Goal: Complete application form

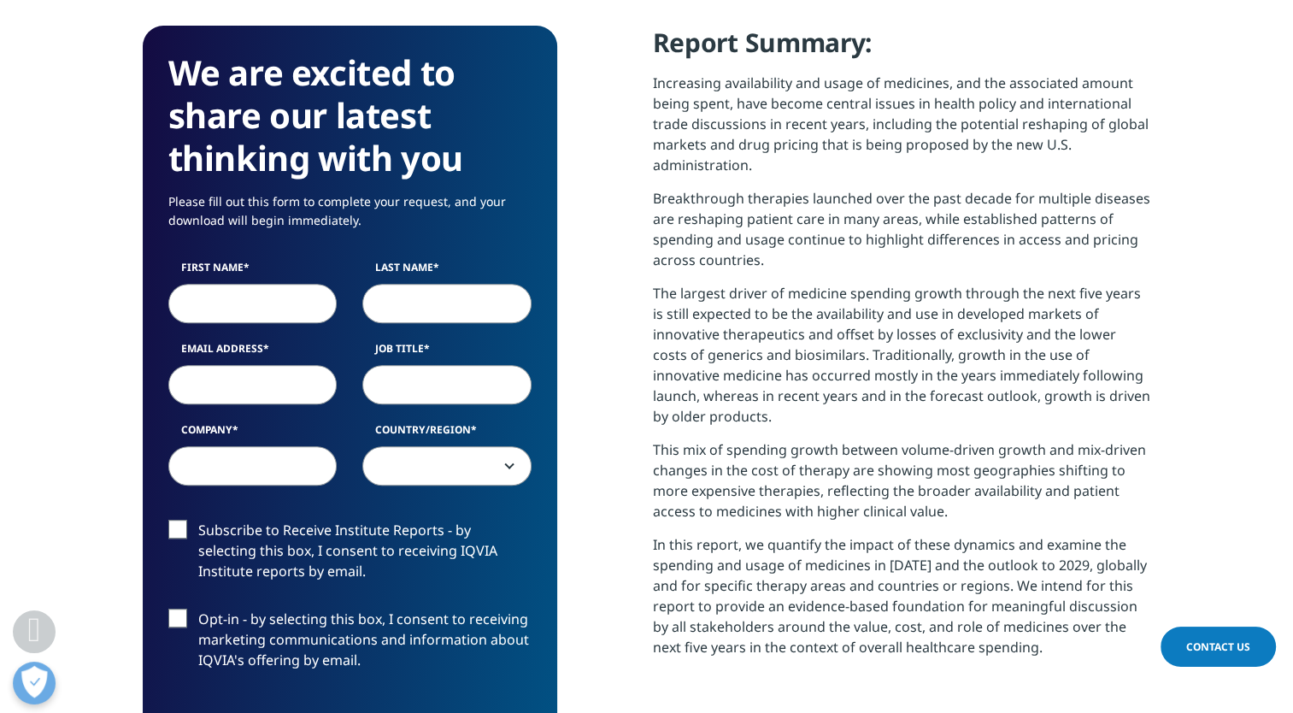
scroll to position [753, 0]
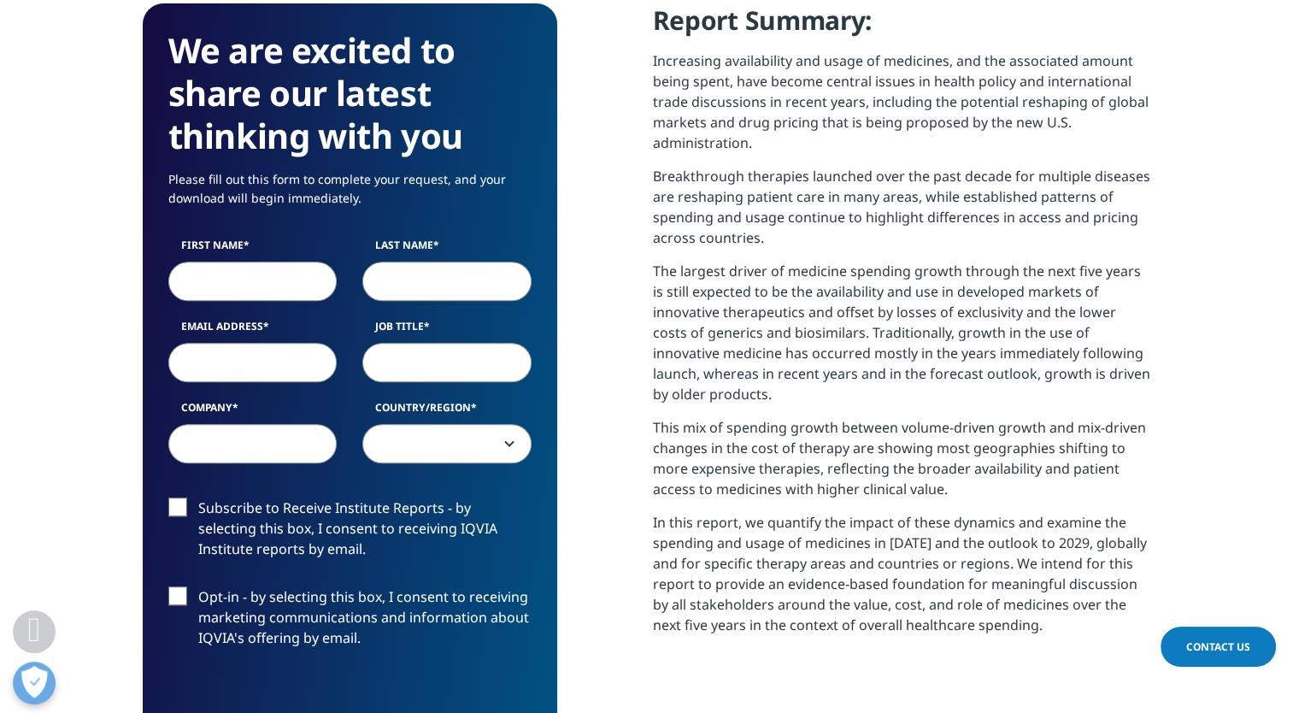
click at [253, 290] on input "First Name" at bounding box center [252, 280] width 169 height 39
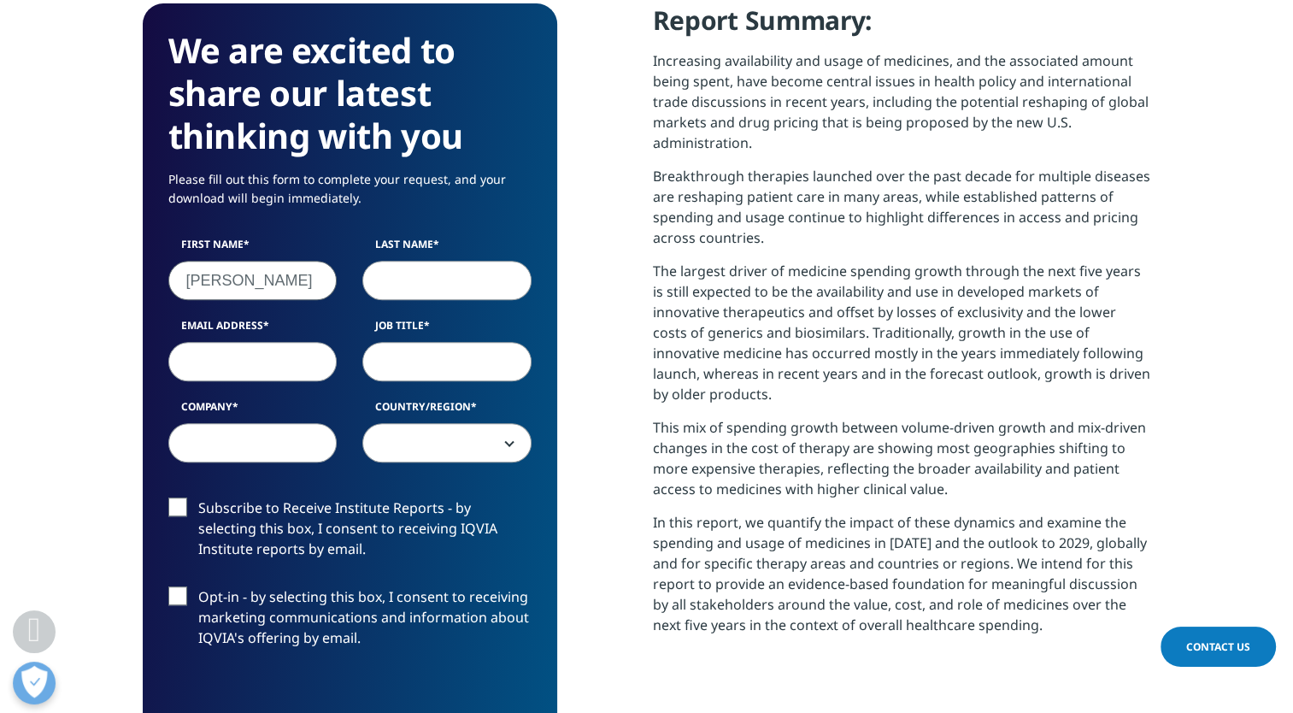
type input "[PERSON_NAME]"
click at [443, 277] on input "Last Name" at bounding box center [446, 280] width 169 height 39
type input "[GEOGRAPHIC_DATA]"
click at [288, 359] on input "Email Address" at bounding box center [252, 361] width 169 height 39
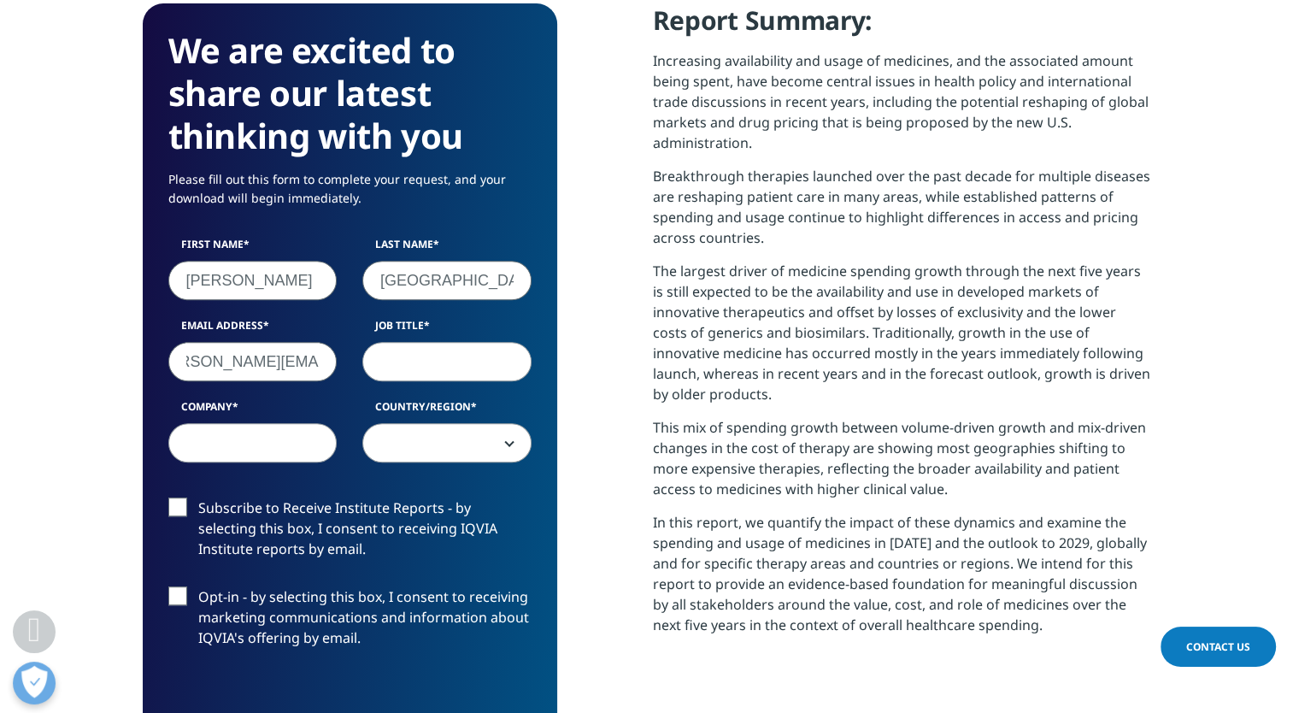
type input "[PERSON_NAME][EMAIL_ADDRESS][DOMAIN_NAME]"
click at [409, 365] on input "Job Title" at bounding box center [446, 361] width 169 height 39
type input "Procurement Manager"
click at [291, 436] on input "Company" at bounding box center [252, 442] width 169 height 39
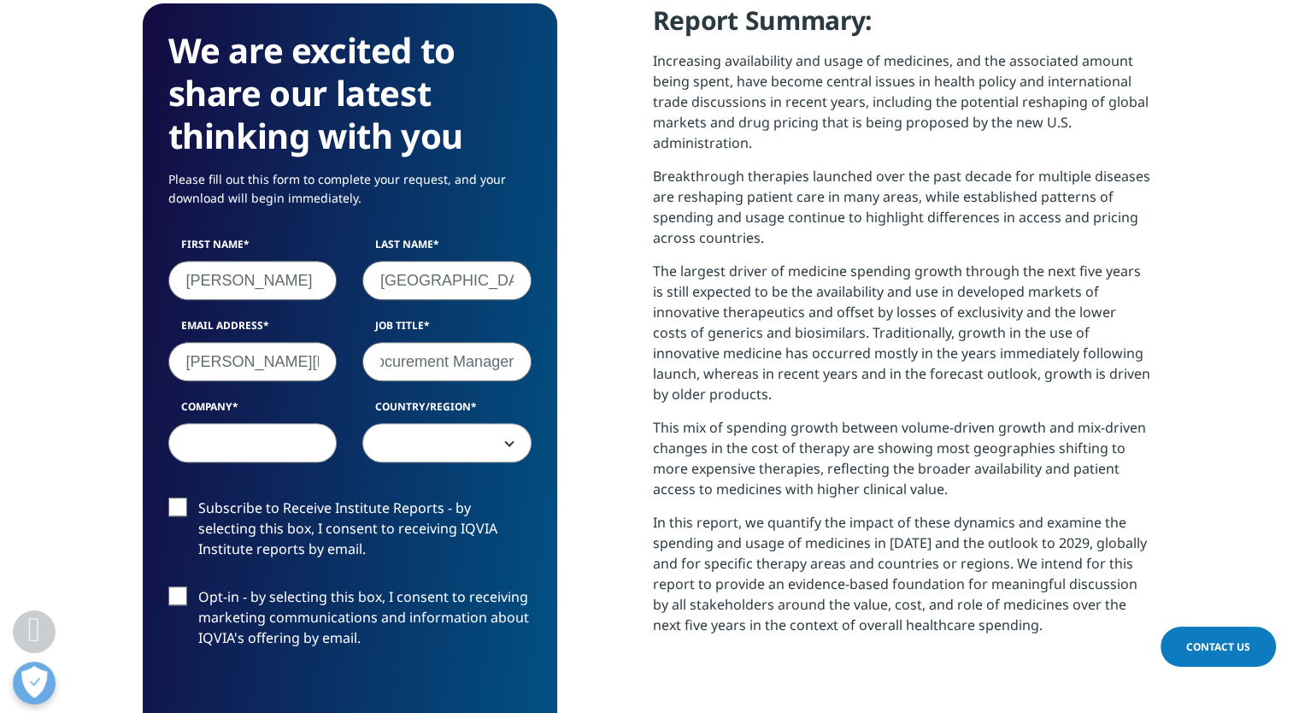
scroll to position [0, 0]
type input "Pfizer"
click at [423, 441] on span at bounding box center [447, 443] width 168 height 39
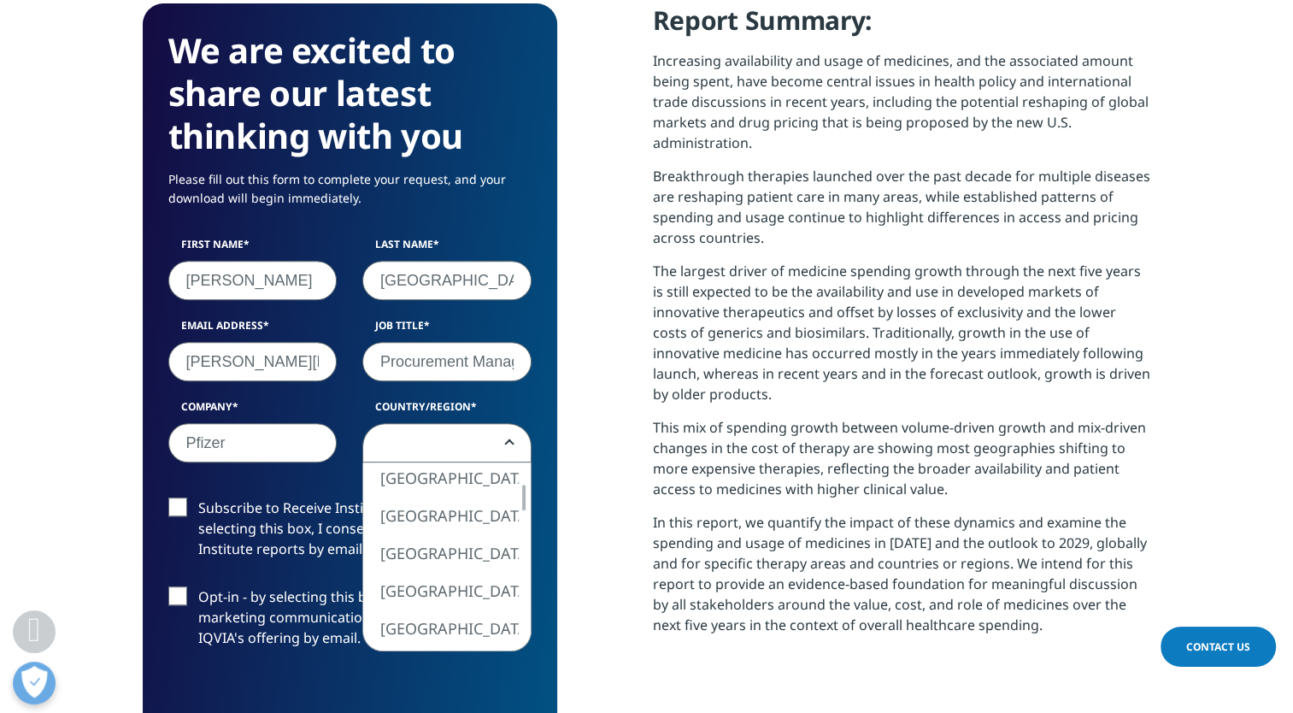
select select "[GEOGRAPHIC_DATA]"
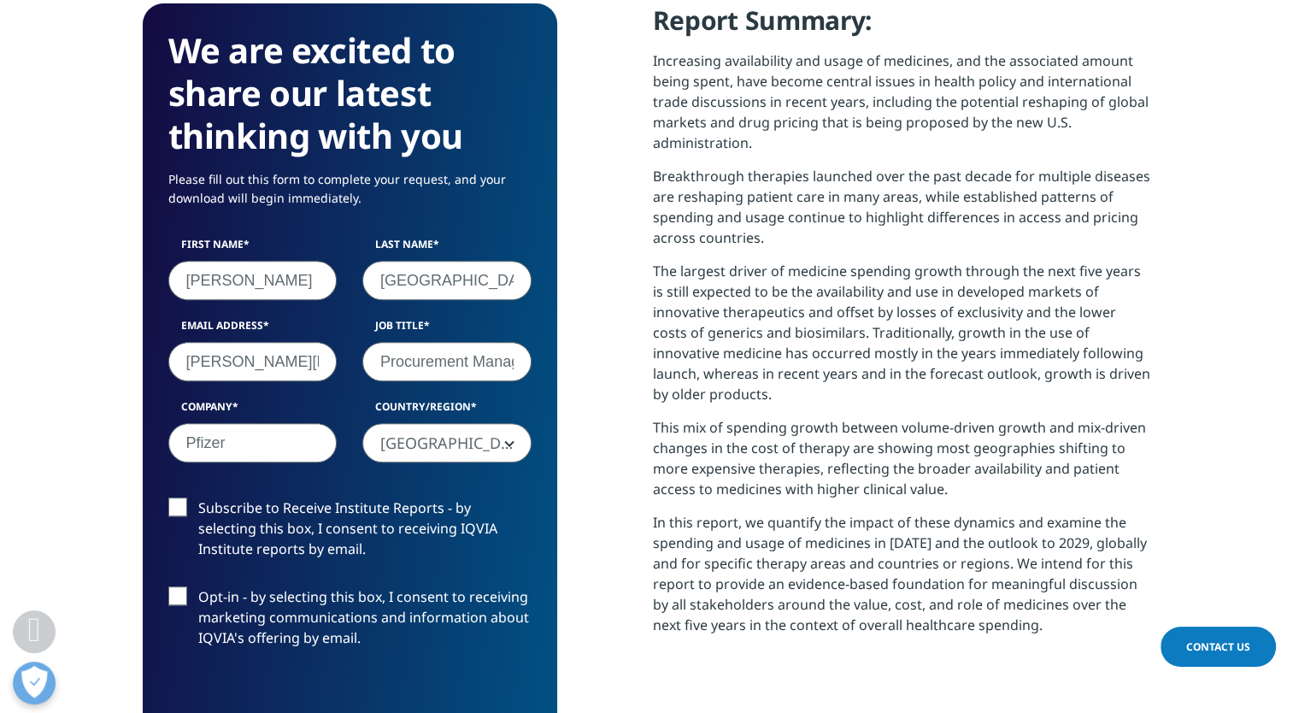
click at [174, 504] on label "Subscribe to Receive Institute Reports - by selecting this box, I consent to re…" at bounding box center [349, 532] width 363 height 71
click at [198, 497] on input "Subscribe to Receive Institute Reports - by selecting this box, I consent to re…" at bounding box center [198, 497] width 0 height 0
click at [179, 597] on label "Opt-in - by selecting this box, I consent to receiving marketing communications…" at bounding box center [349, 621] width 363 height 71
click at [198, 586] on input "Opt-in - by selecting this box, I consent to receiving marketing communications…" at bounding box center [198, 586] width 0 height 0
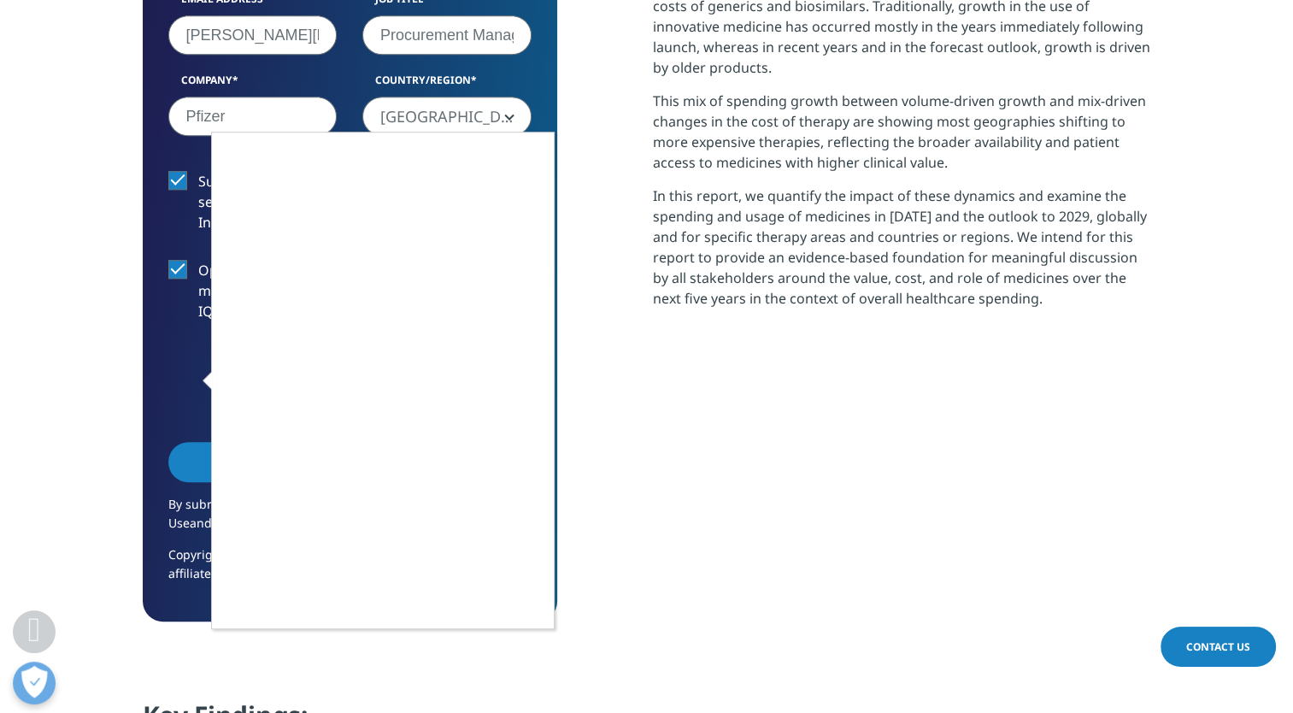
scroll to position [1087, 0]
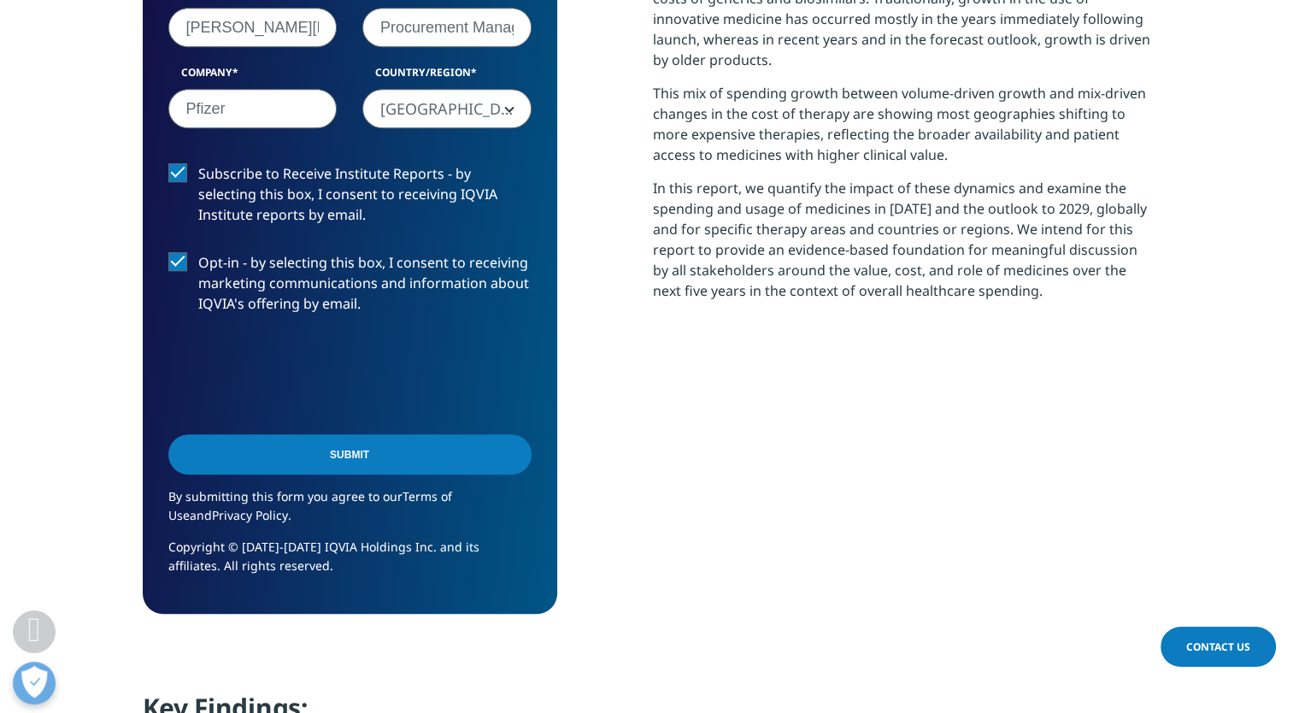
click at [381, 450] on input "Submit" at bounding box center [349, 454] width 363 height 40
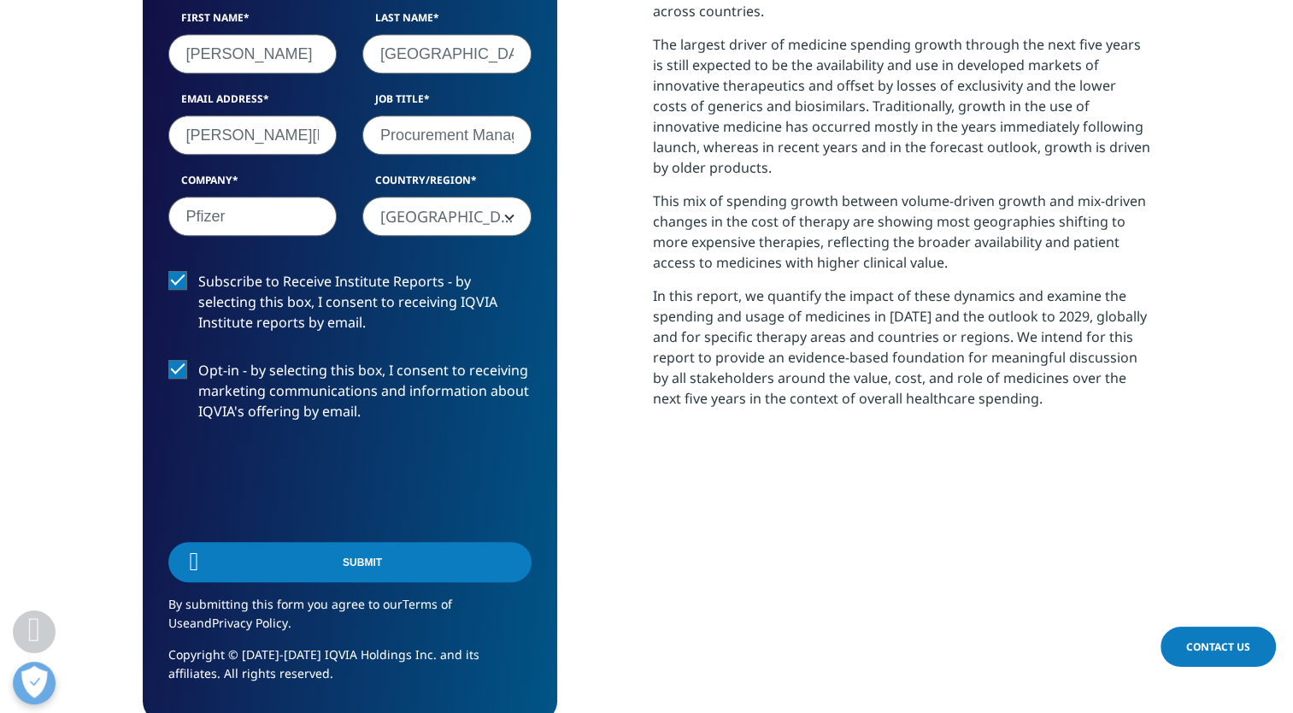
scroll to position [9, 9]
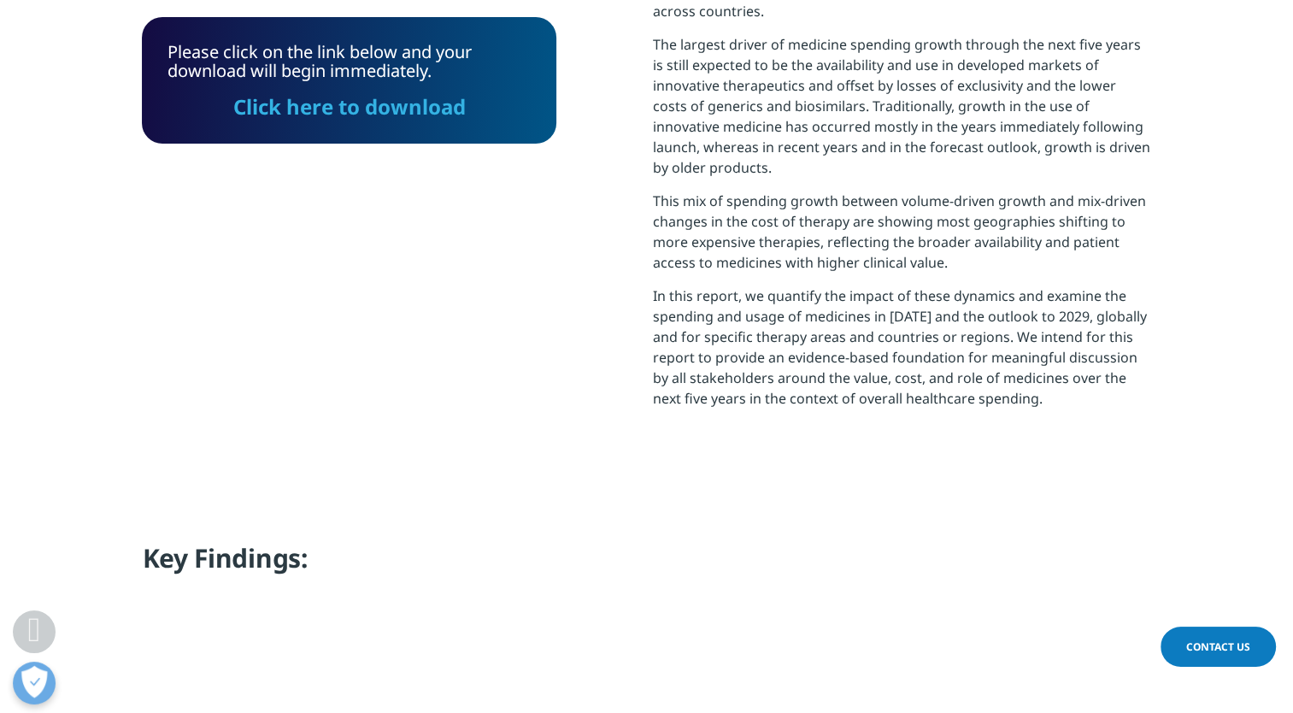
click at [346, 109] on link "Click here to download" at bounding box center [349, 106] width 232 height 28
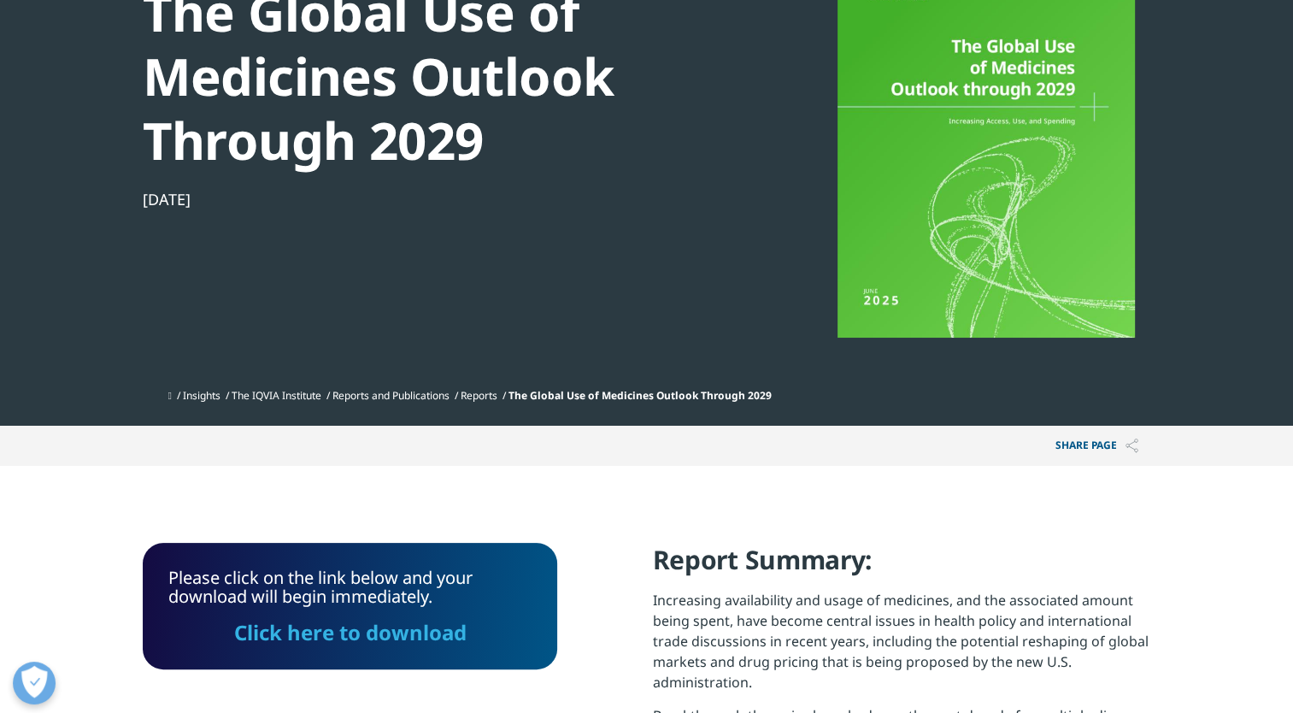
scroll to position [0, 0]
